Goal: Information Seeking & Learning: Learn about a topic

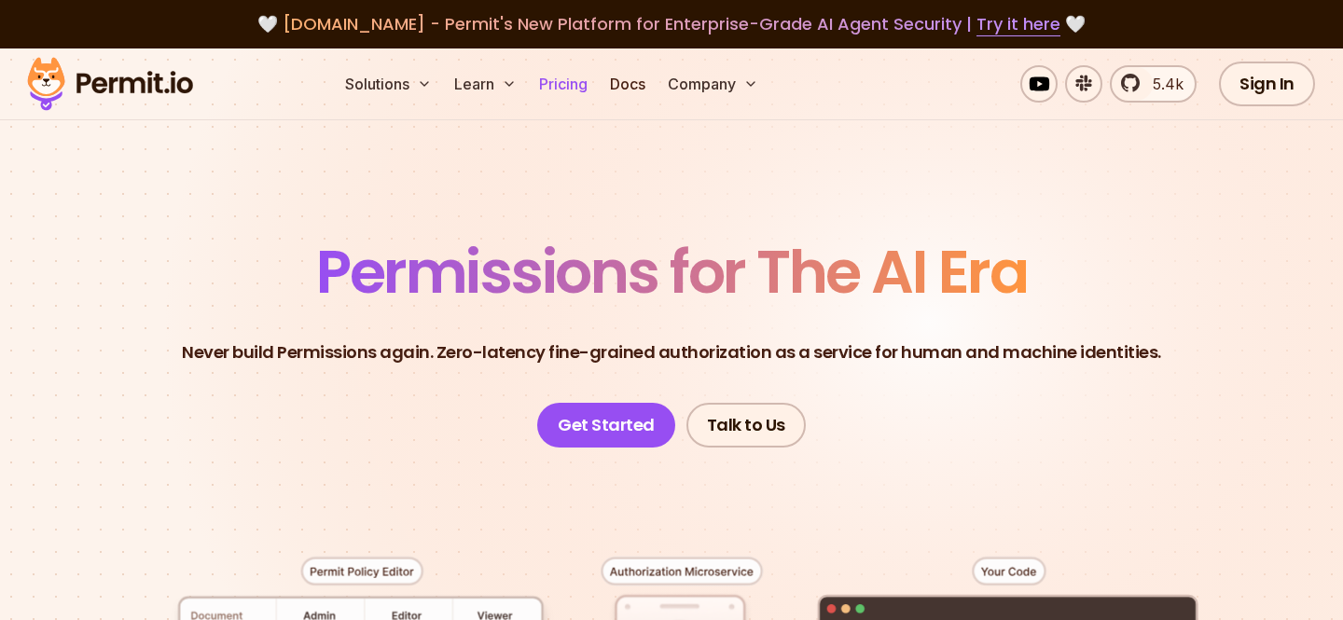
click at [573, 78] on link "Pricing" at bounding box center [563, 83] width 63 height 37
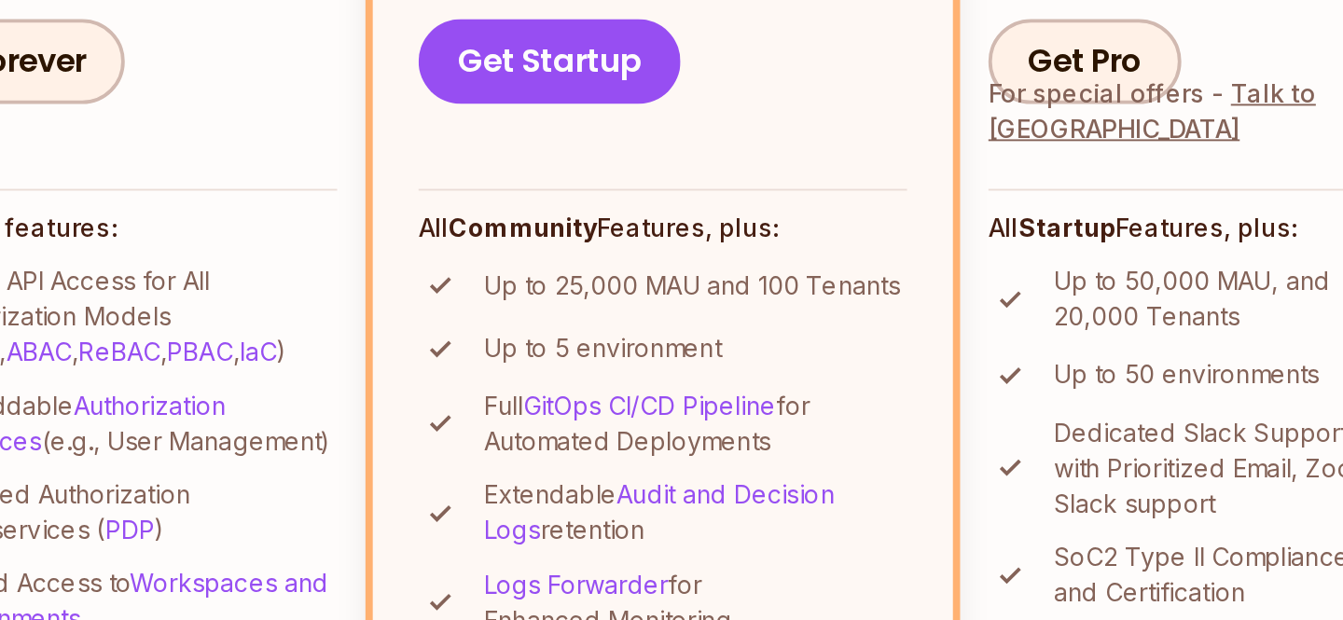
scroll to position [434, 0]
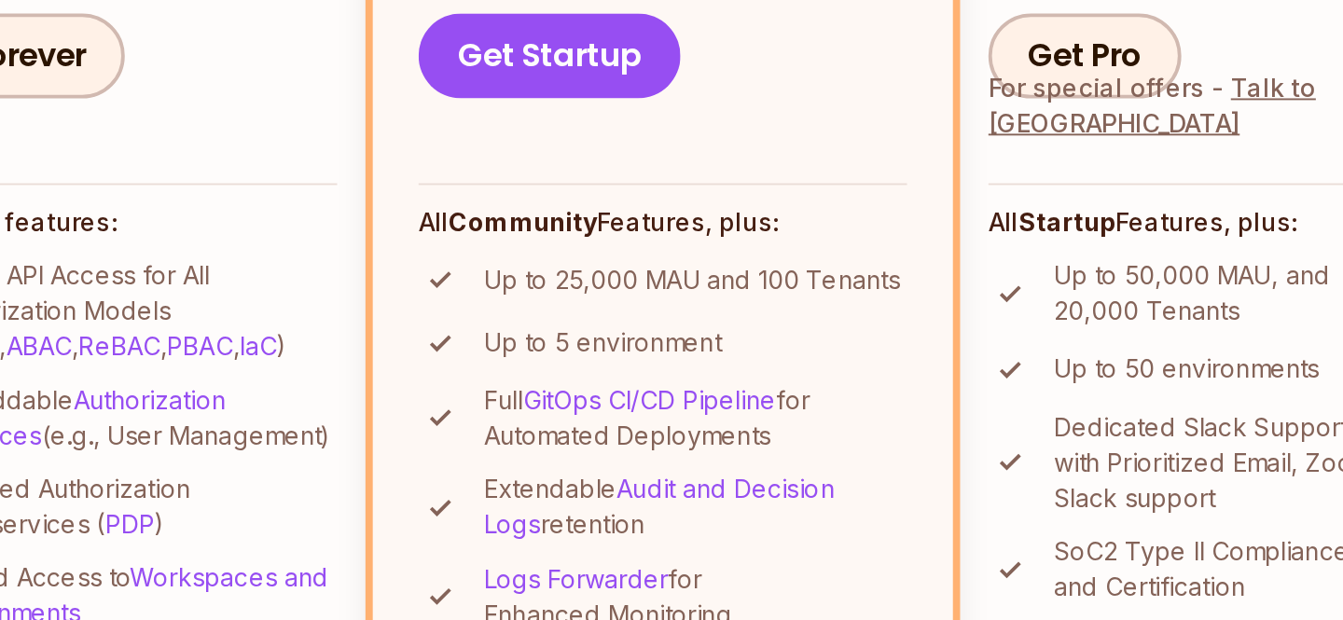
click at [517, 442] on p "Up to 25,000 MAU and 100 Tenants" at bounding box center [537, 441] width 219 height 19
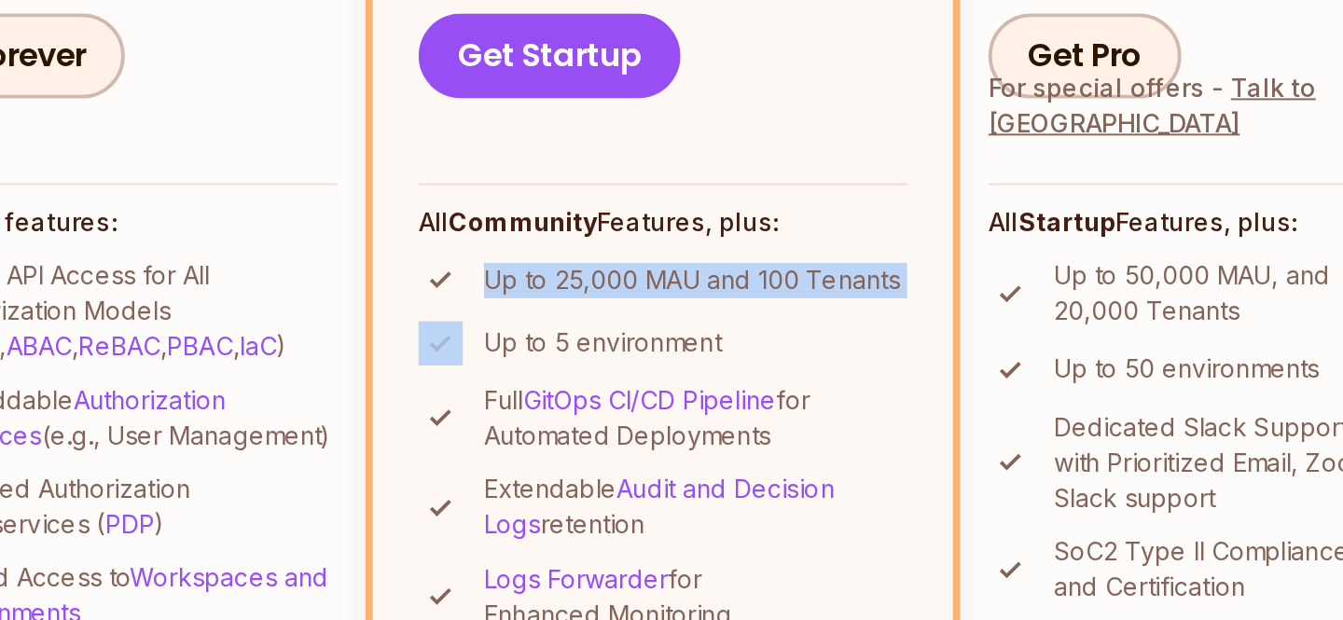
click at [517, 442] on p "Up to 25,000 MAU and 100 Tenants" at bounding box center [537, 441] width 219 height 19
click at [504, 449] on div at bounding box center [504, 449] width 0 height 0
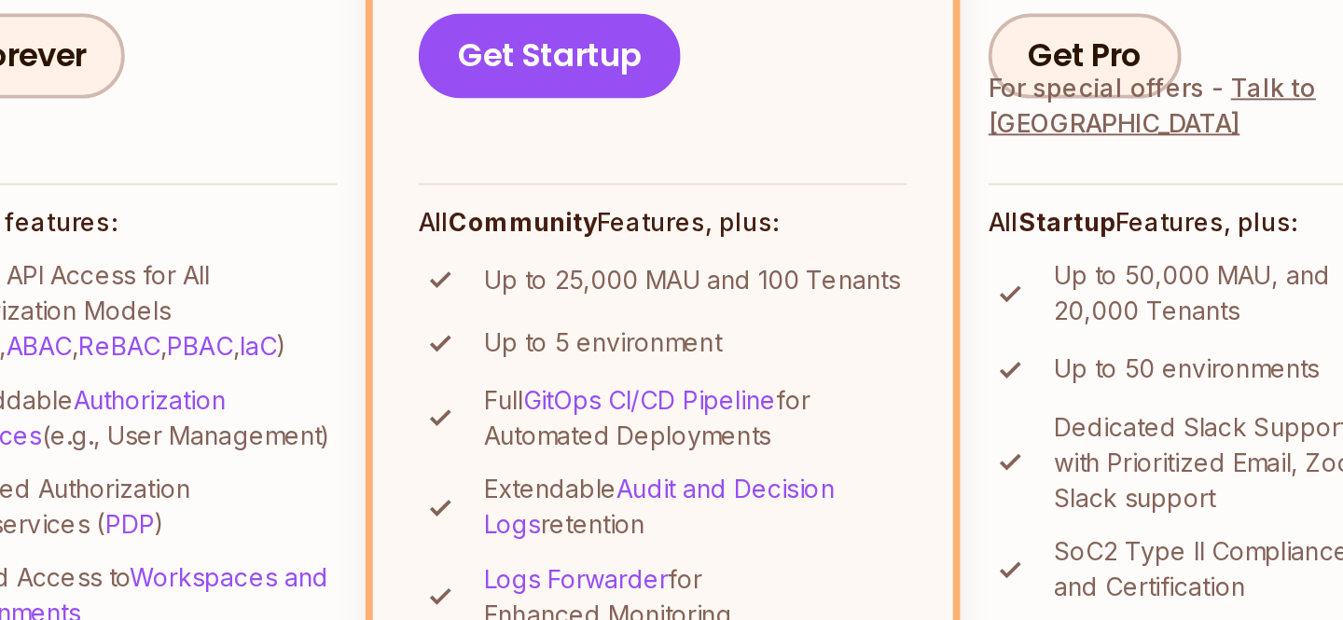
click at [598, 463] on li "Up to 5 environment" at bounding box center [522, 474] width 257 height 23
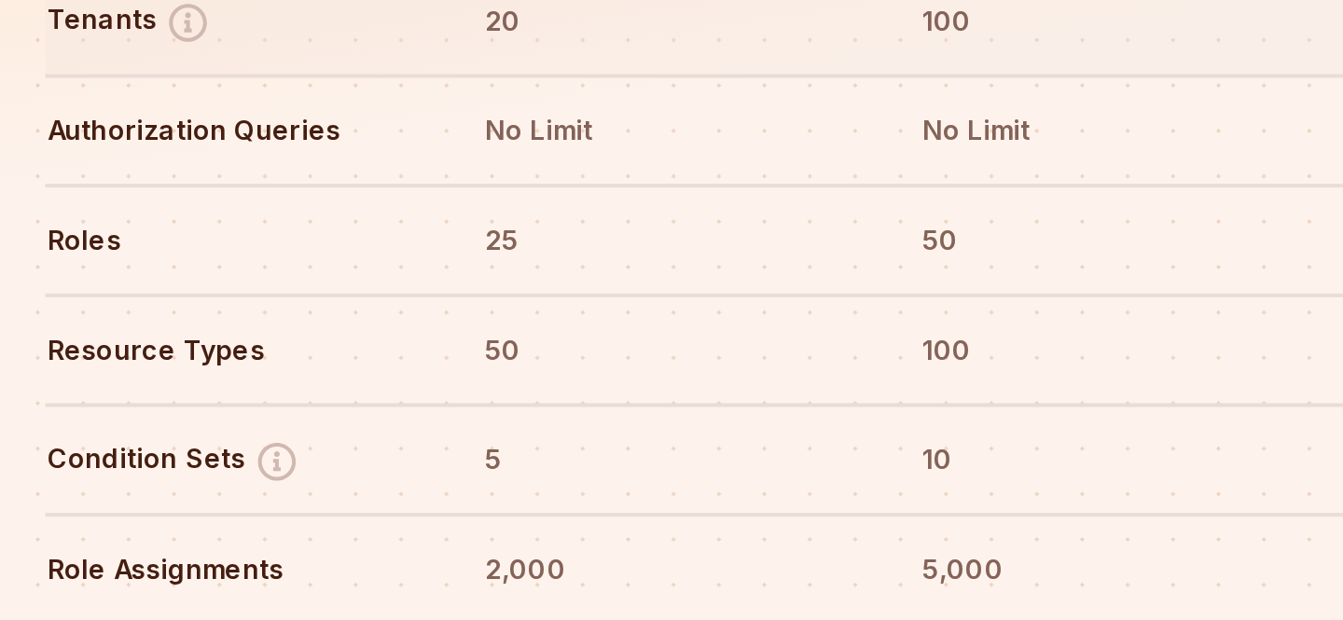
scroll to position [2192, 0]
